Goal: Transaction & Acquisition: Purchase product/service

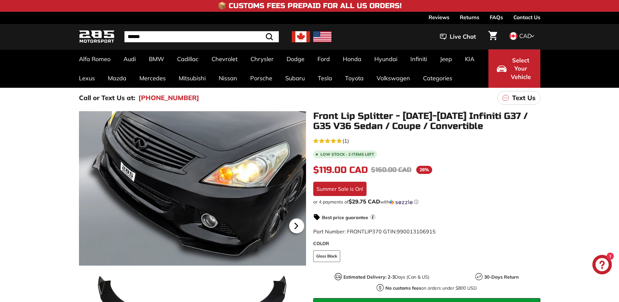
click at [294, 224] on icon at bounding box center [296, 225] width 15 height 15
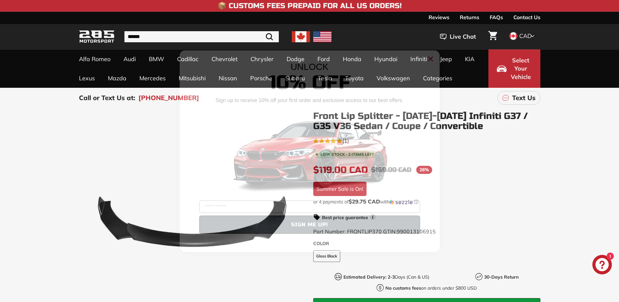
click at [433, 57] on circle "Close dialog" at bounding box center [430, 59] width 10 height 10
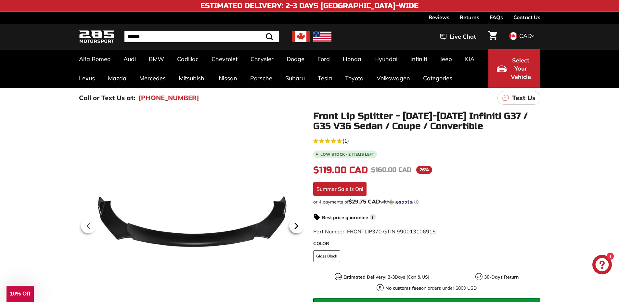
click at [293, 224] on icon at bounding box center [296, 225] width 15 height 15
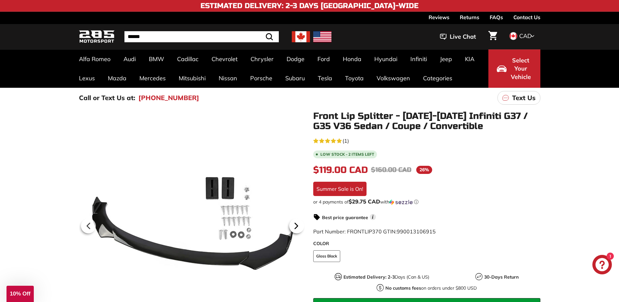
click at [293, 224] on icon at bounding box center [296, 225] width 15 height 15
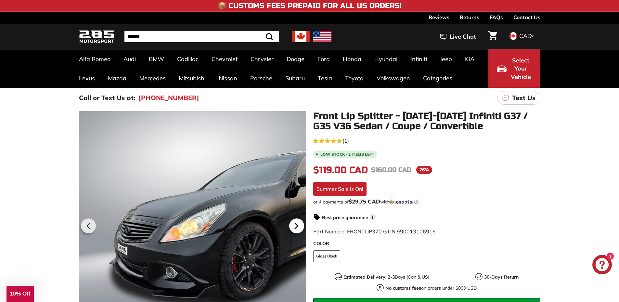
click at [293, 224] on icon at bounding box center [296, 225] width 15 height 15
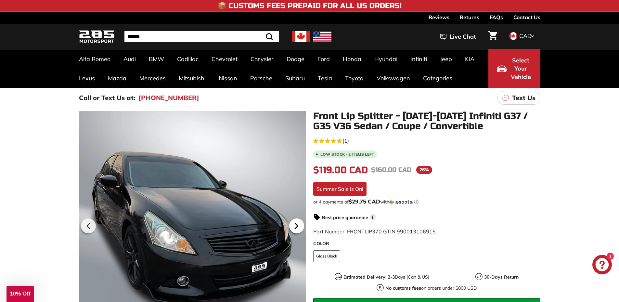
click at [293, 224] on icon at bounding box center [296, 225] width 15 height 15
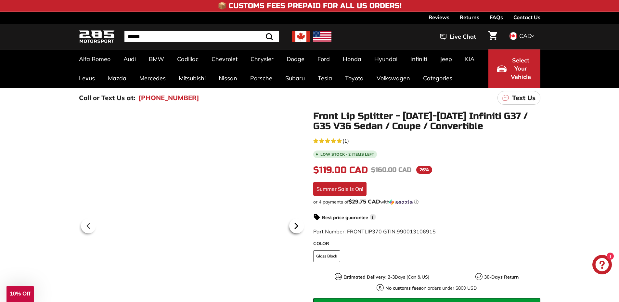
scroll to position [0, 34]
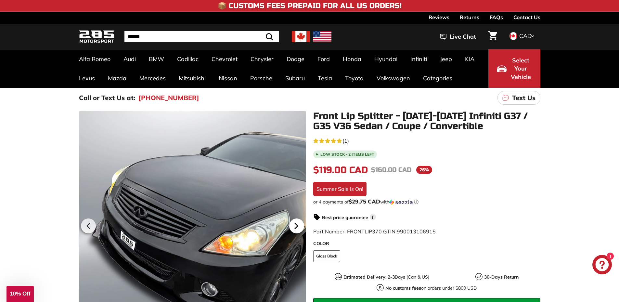
click at [293, 224] on icon at bounding box center [296, 225] width 15 height 15
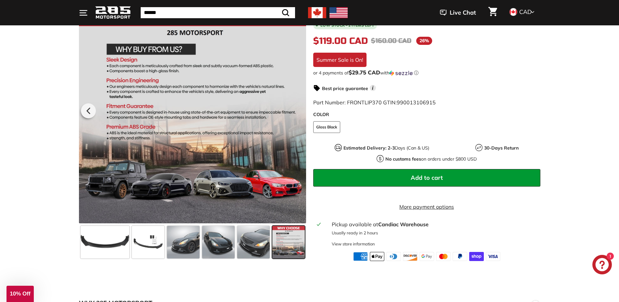
scroll to position [130, 0]
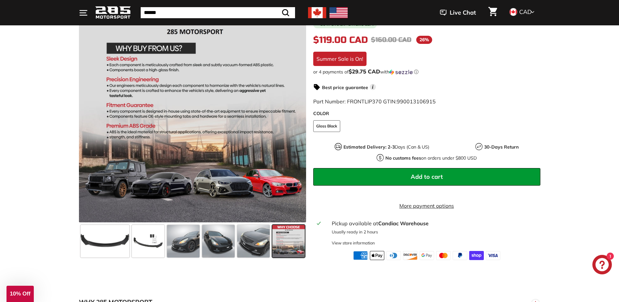
click at [390, 176] on button "Add to cart" at bounding box center [426, 177] width 227 height 18
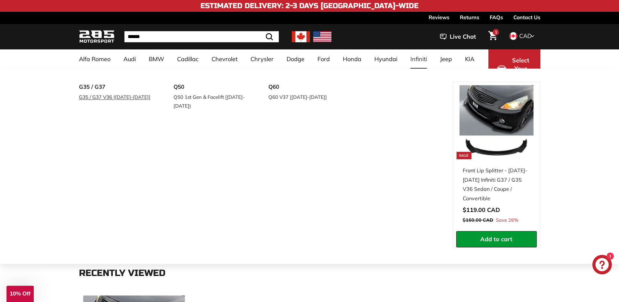
click at [104, 96] on link "G35 / G37 V36 ([DATE]-[DATE]]" at bounding box center [117, 96] width 77 height 9
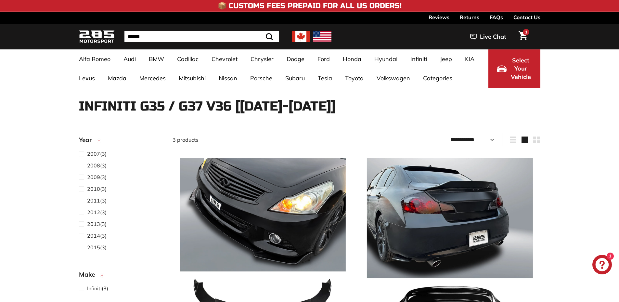
select select "**********"
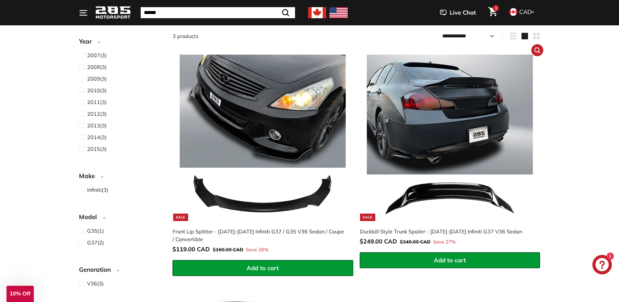
scroll to position [65, 0]
